Goal: Browse casually

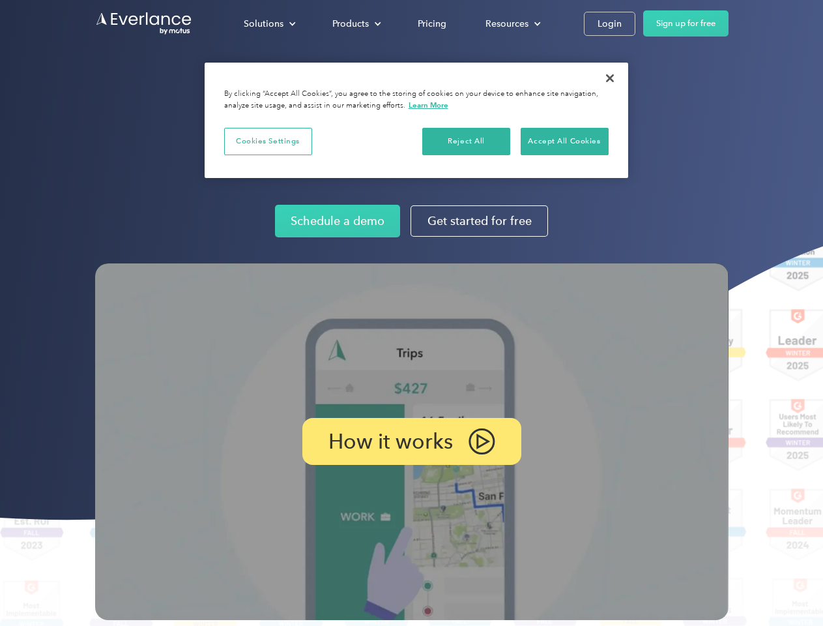
click at [411, 313] on img at bounding box center [412, 441] width 634 height 357
click at [269, 23] on div "Solutions" at bounding box center [264, 24] width 40 height 16
click at [355, 23] on div "Products" at bounding box center [350, 24] width 37 height 16
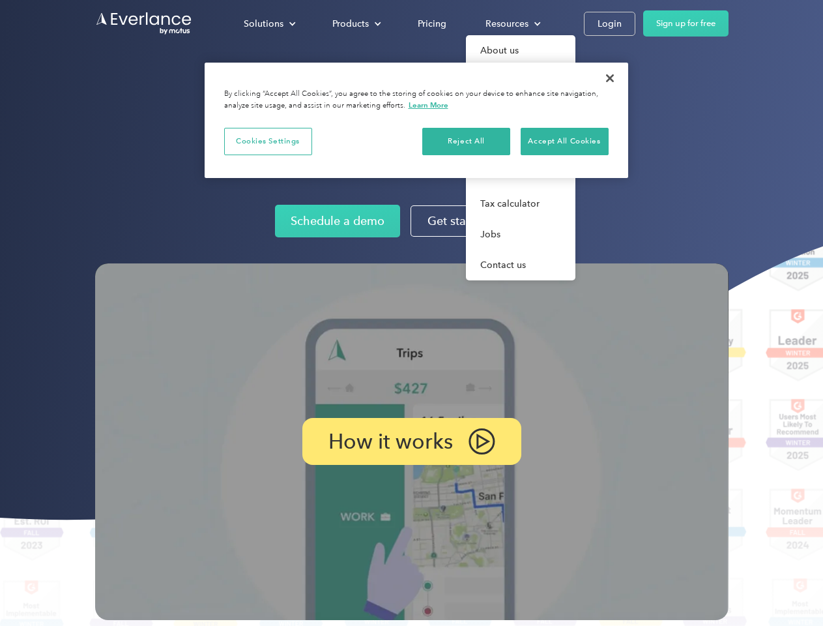
click at [512, 23] on div "Resources" at bounding box center [507, 24] width 43 height 16
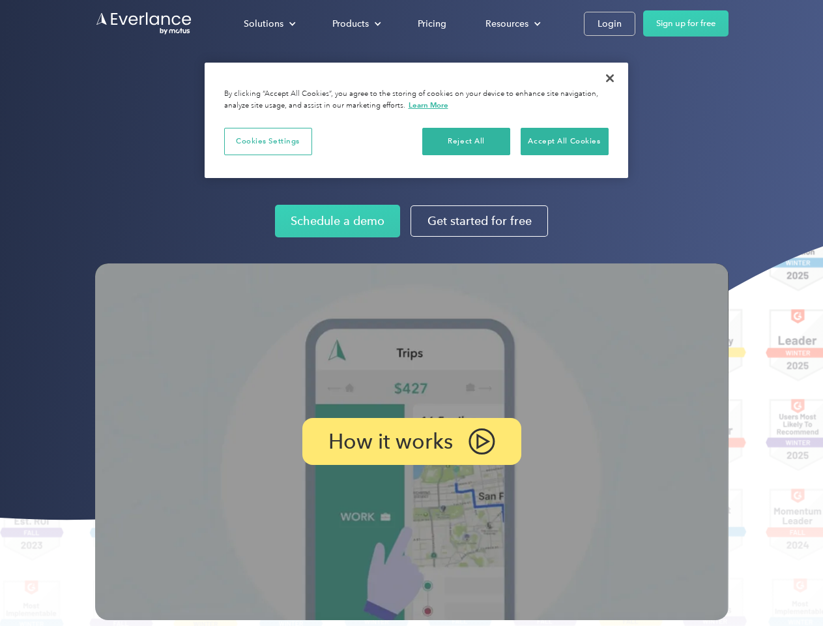
click at [411, 441] on p "How it works" at bounding box center [391, 442] width 125 height 16
click at [268, 141] on button "Cookies Settings" at bounding box center [268, 141] width 88 height 27
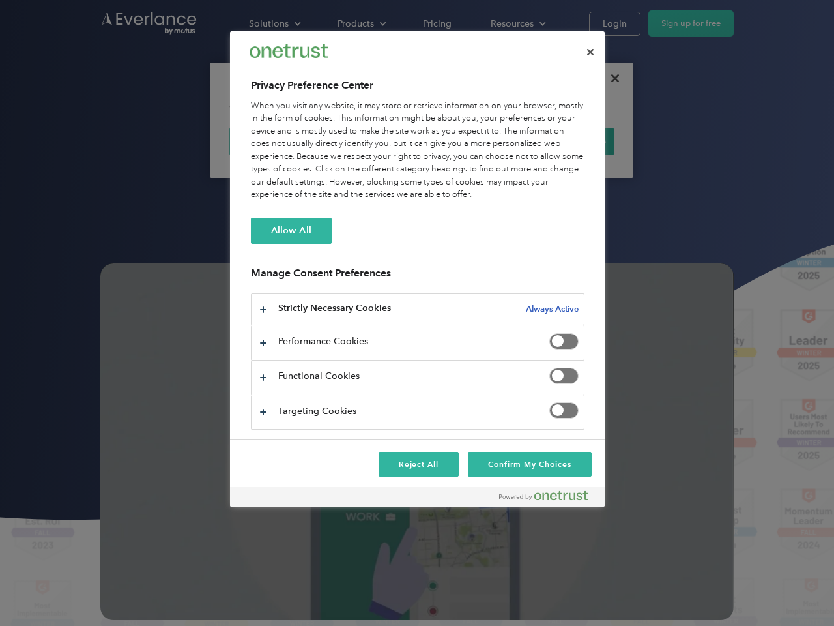
click at [467, 141] on div "When you visit any website, it may store or retrieve information on your browse…" at bounding box center [418, 151] width 334 height 102
click at [565, 141] on div "When you visit any website, it may store or retrieve information on your browse…" at bounding box center [418, 151] width 334 height 102
click at [610, 78] on div at bounding box center [417, 313] width 834 height 626
